Goal: Navigation & Orientation: Find specific page/section

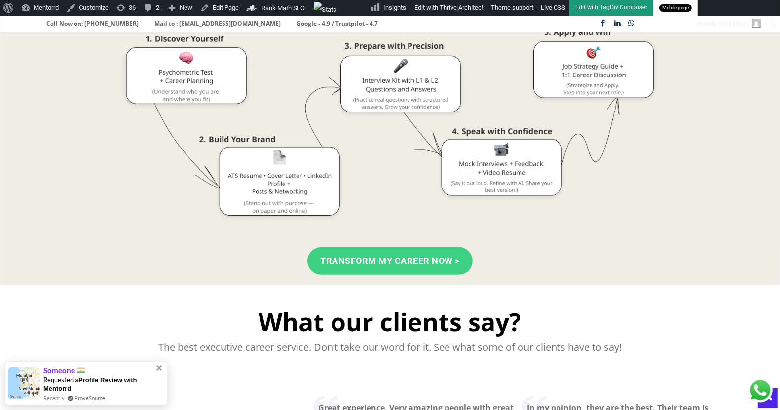
scroll to position [164, 0]
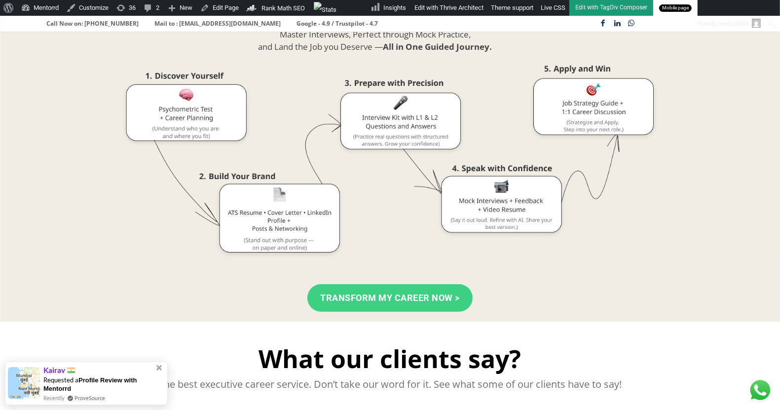
drag, startPoint x: 252, startPoint y: 162, endPoint x: 231, endPoint y: 153, distance: 22.5
click at [231, 153] on span at bounding box center [390, 161] width 686 height 197
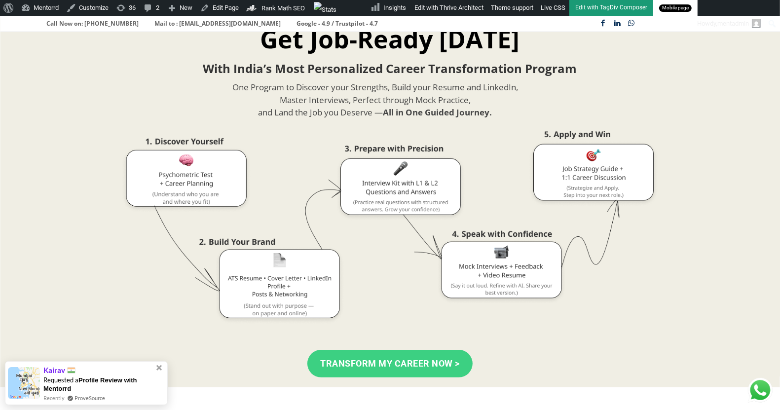
scroll to position [97, 0]
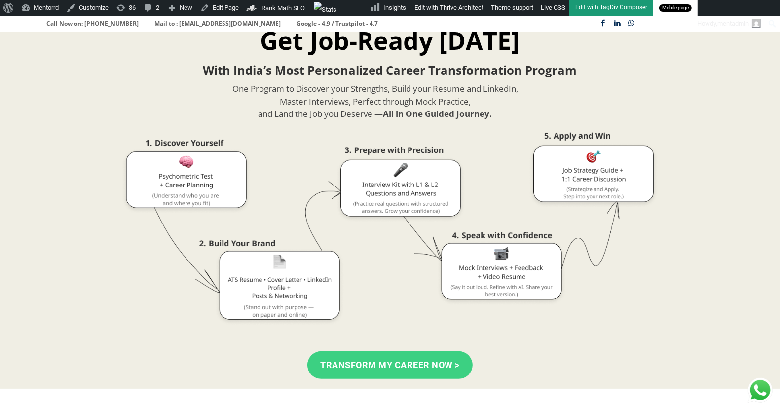
drag, startPoint x: 316, startPoint y: 158, endPoint x: 272, endPoint y: 231, distance: 85.0
click at [272, 231] on span at bounding box center [390, 228] width 686 height 197
drag, startPoint x: 272, startPoint y: 231, endPoint x: 227, endPoint y: 137, distance: 103.9
click at [227, 137] on span at bounding box center [390, 228] width 686 height 197
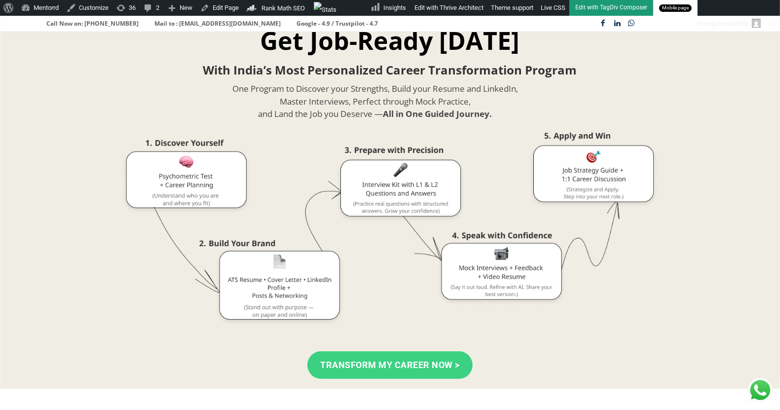
click at [227, 137] on span at bounding box center [390, 228] width 686 height 197
drag, startPoint x: 227, startPoint y: 137, endPoint x: 535, endPoint y: 223, distance: 320.1
click at [535, 223] on span at bounding box center [390, 228] width 686 height 197
click at [441, 222] on span at bounding box center [390, 228] width 686 height 197
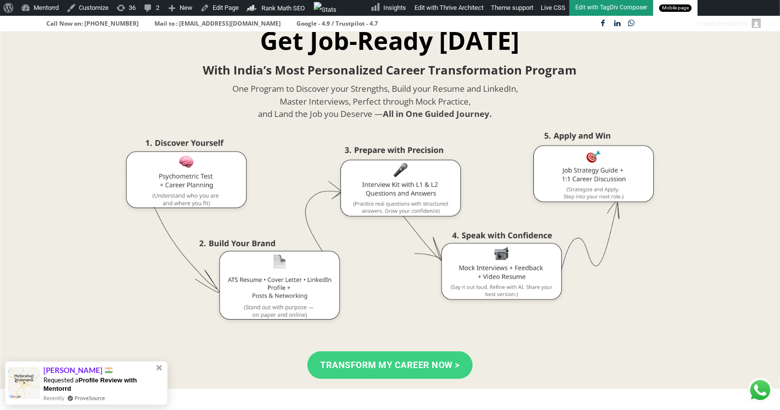
click at [614, 212] on span at bounding box center [390, 228] width 686 height 197
